Goal: Use online tool/utility: Utilize a website feature to perform a specific function

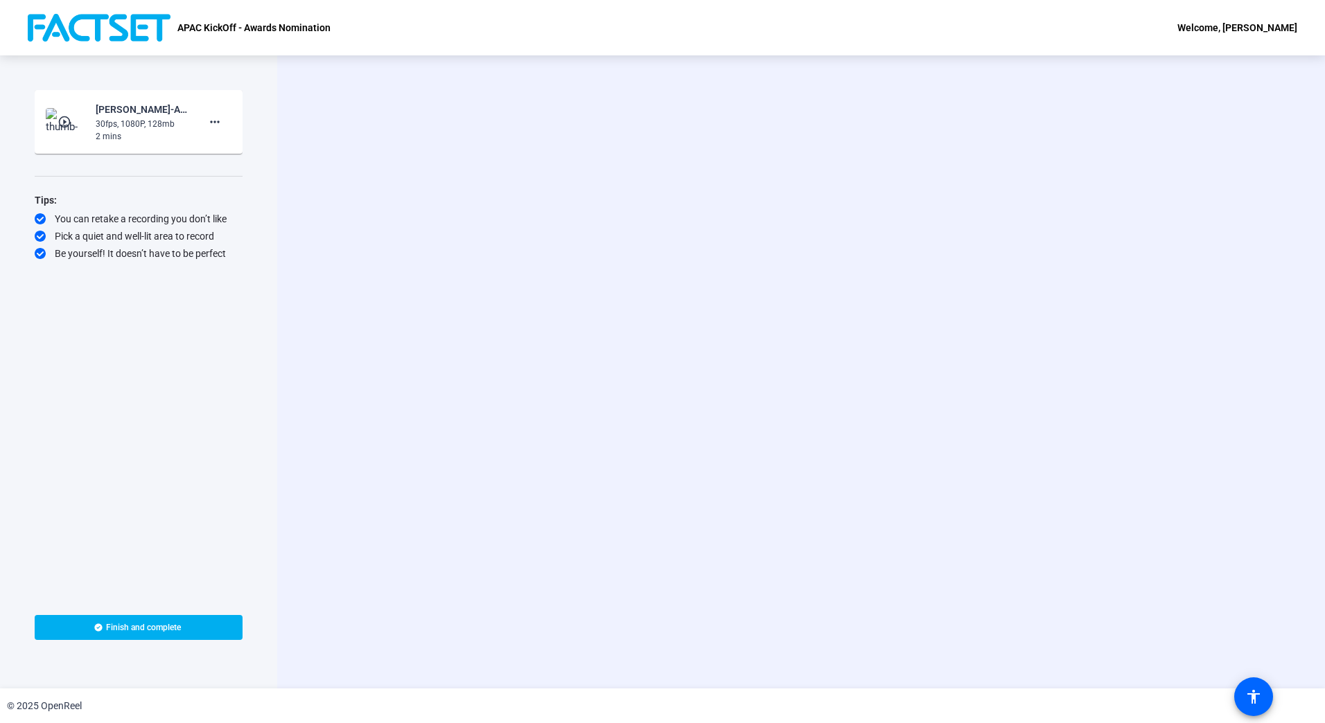
click at [622, 453] on div "Start Recording person Hide Overlay flip Flip Camera Camera" at bounding box center [801, 371] width 1048 height 633
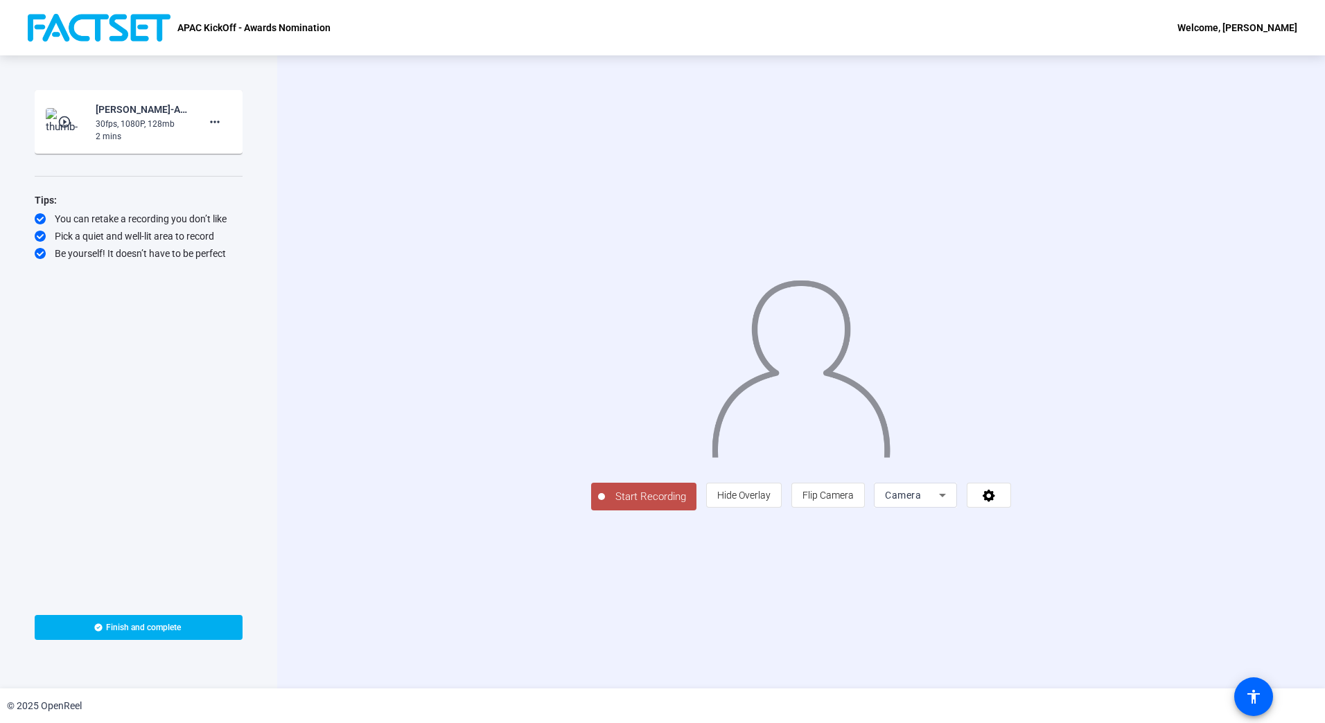
click at [605, 505] on span "Start Recording" at bounding box center [650, 497] width 91 height 16
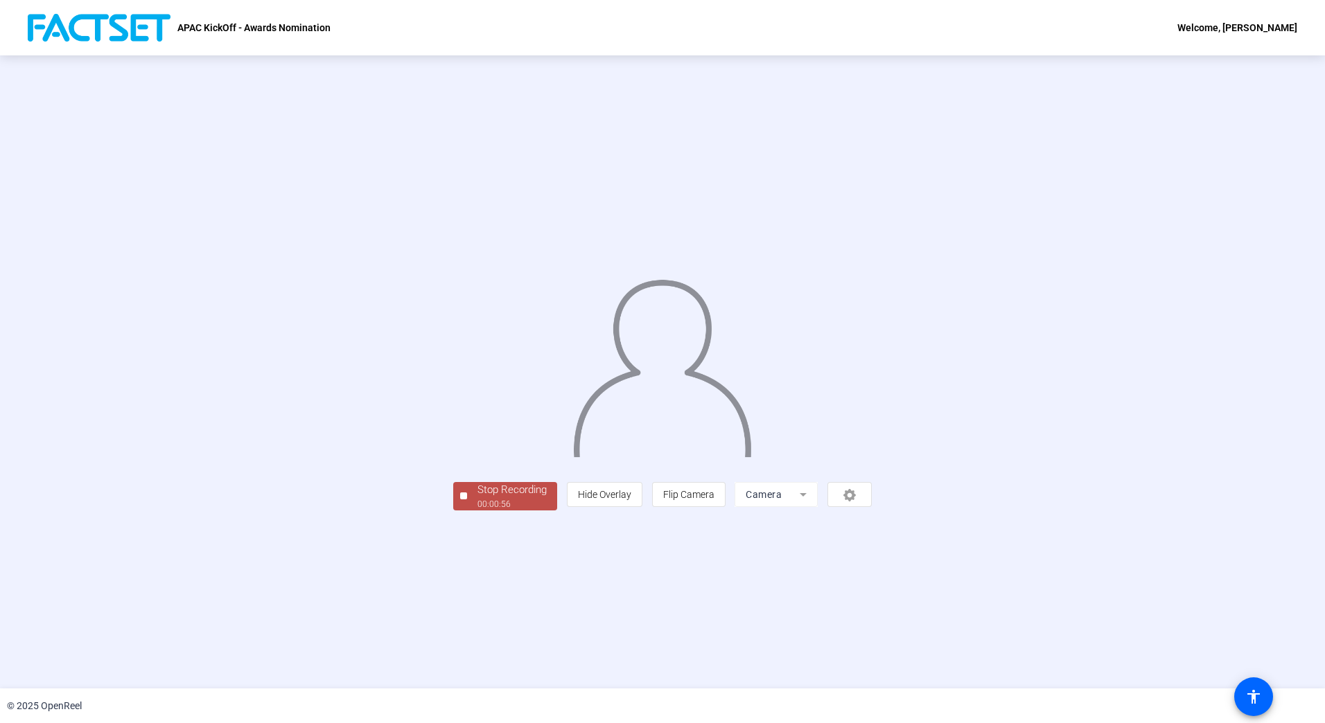
click at [477, 511] on div "00:00:56" at bounding box center [511, 504] width 69 height 12
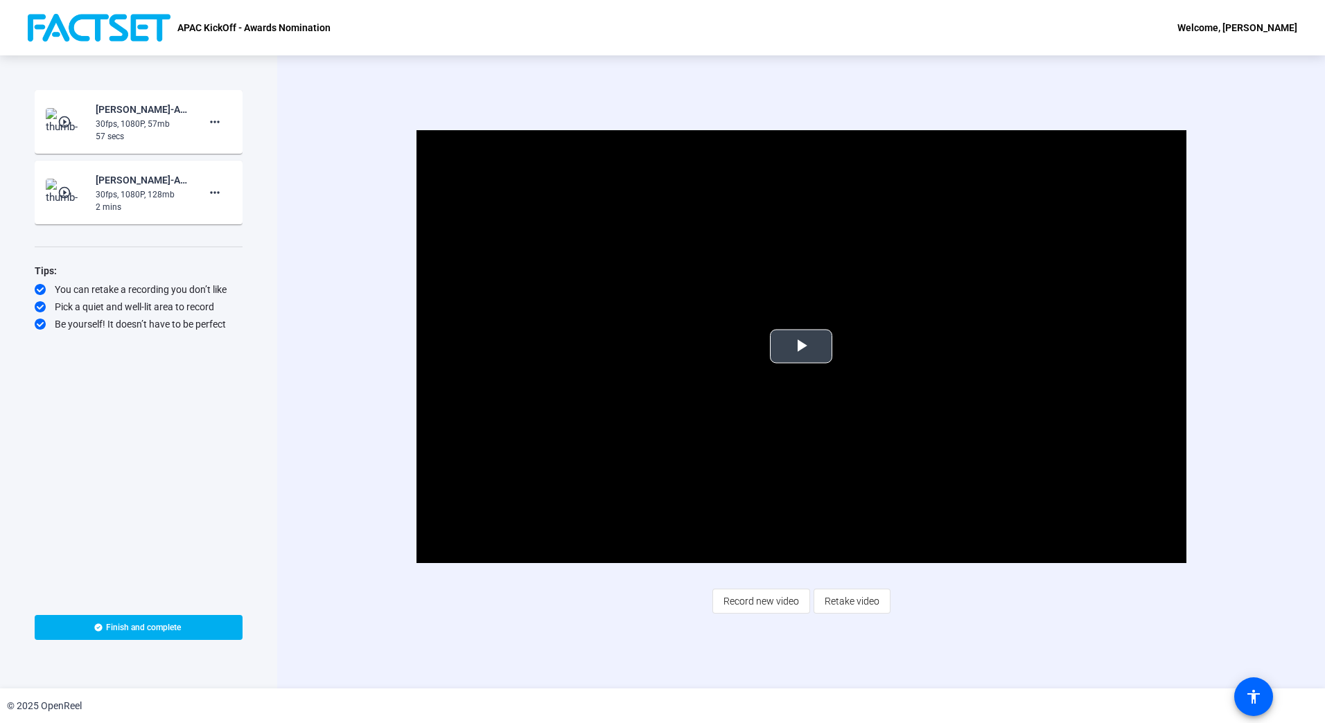
click at [801, 346] on span "Video Player" at bounding box center [801, 346] width 0 height 0
click at [931, 621] on div "Video Player is loading. Play Video Pause Mute Current Time 0:04 / Duration 0:5…" at bounding box center [801, 371] width 1048 height 633
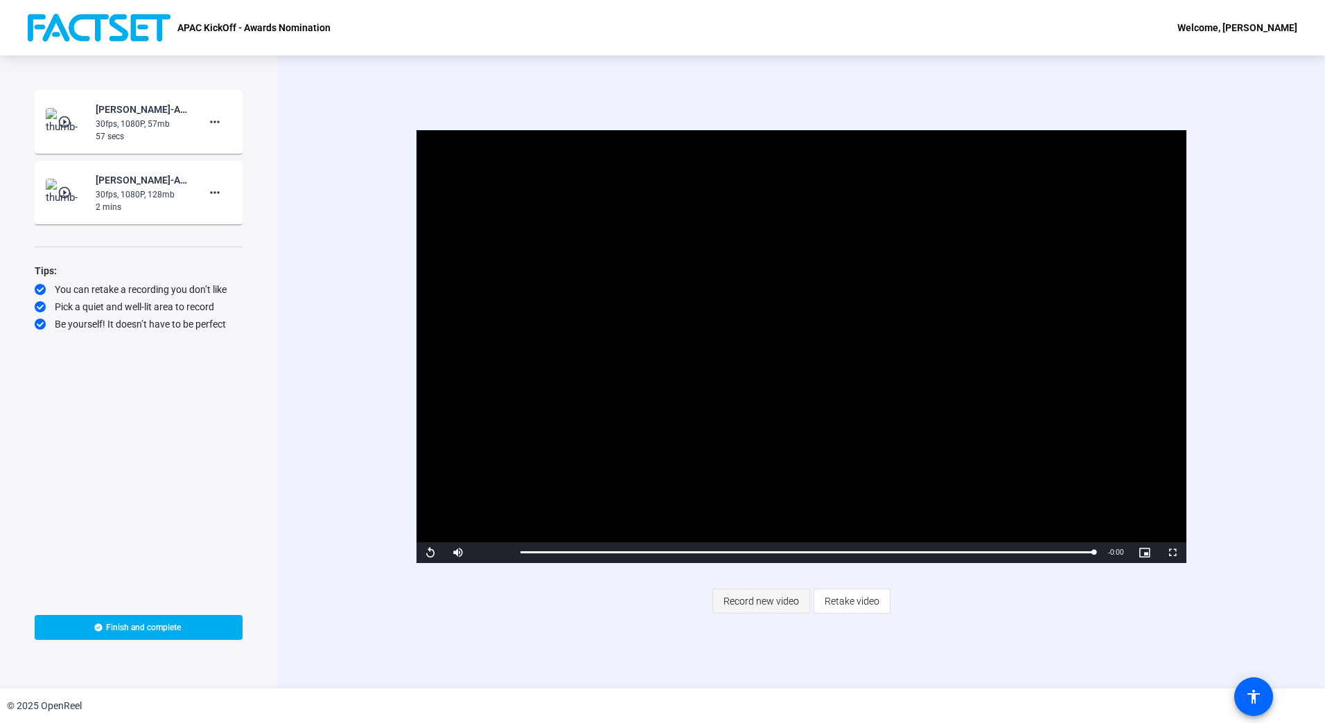
click at [764, 599] on span "Record new video" at bounding box center [761, 601] width 76 height 26
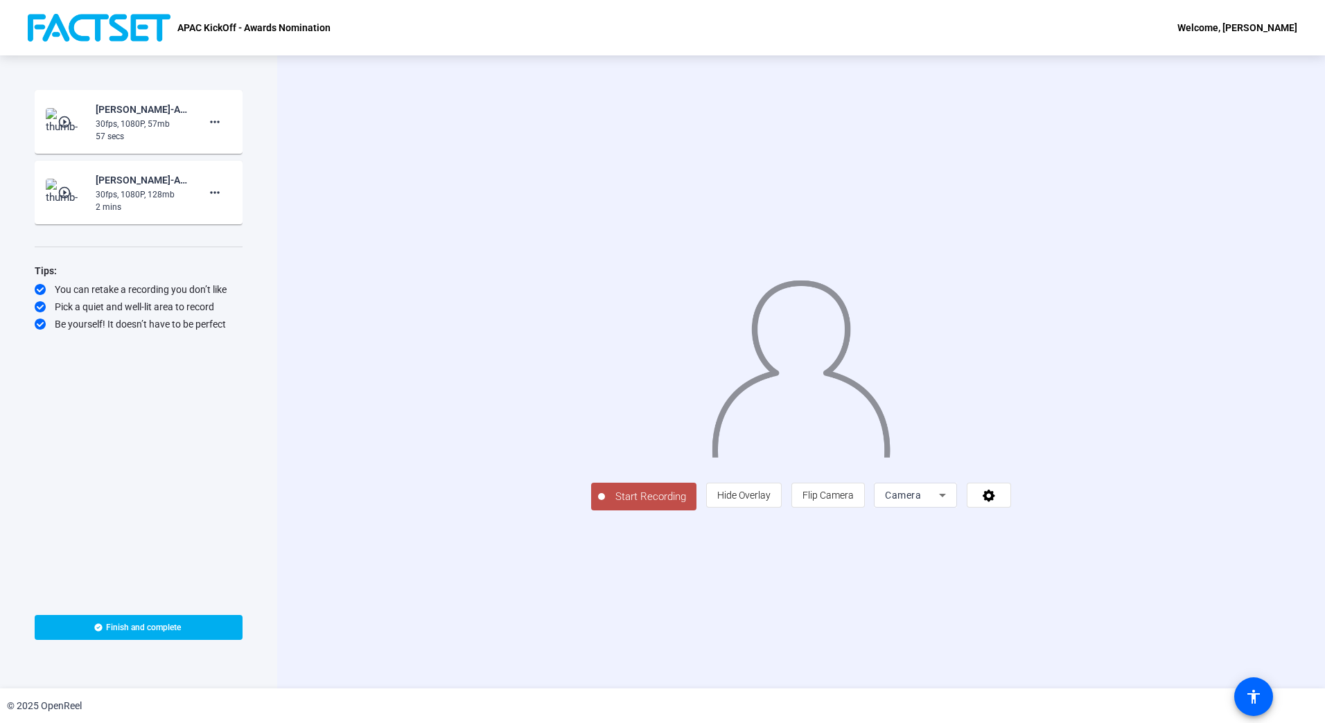
click at [1073, 654] on div "Start Recording person Hide Overlay flip Flip Camera Camera" at bounding box center [801, 371] width 1048 height 633
click at [538, 661] on div "Start Recording person Hide Overlay flip Flip Camera Camera" at bounding box center [801, 371] width 1048 height 633
